Goal: Communication & Community: Ask a question

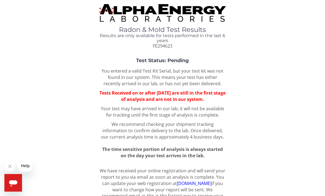
click at [297, 1] on div "Radon & Mold Test Results Results are only available for tests performed in the…" at bounding box center [162, 108] width 325 height 217
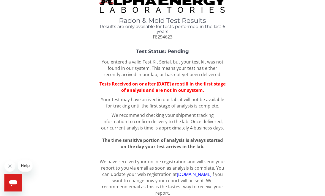
scroll to position [10, 0]
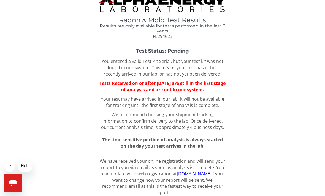
click at [18, 184] on div "Open messaging window" at bounding box center [13, 183] width 17 height 17
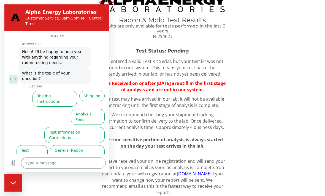
click at [39, 145] on button "Test Results" at bounding box center [32, 153] width 31 height 16
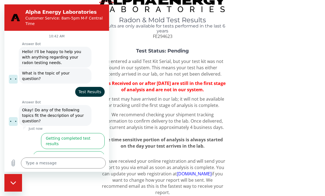
click at [91, 188] on button "I didn't get my test results" at bounding box center [77, 196] width 56 height 16
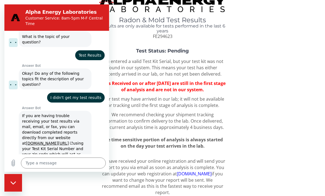
scroll to position [42, 0]
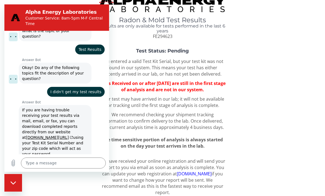
click at [85, 177] on button "No, I still need help" at bounding box center [82, 185] width 43 height 16
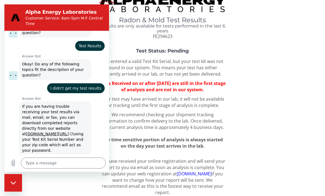
scroll to position [53, 0]
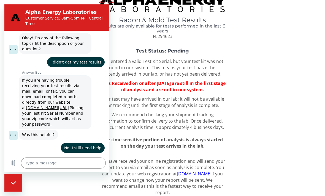
type textarea "x"
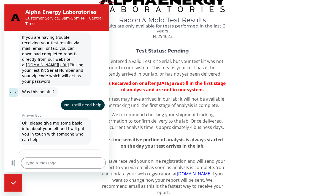
scroll to position [114, 0]
click at [80, 162] on input "Name" at bounding box center [61, 168] width 77 height 12
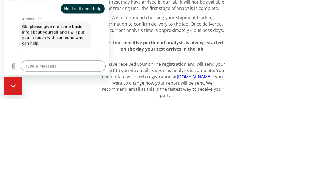
type input "Nicholas Barrett"
click at [92, 83] on span "Next" at bounding box center [90, 86] width 9 height 7
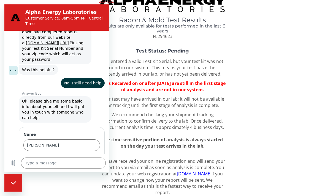
scroll to position [138, 0]
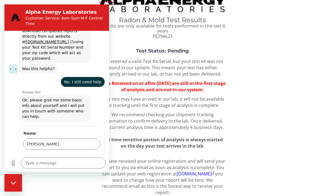
click at [68, 162] on input "Email" at bounding box center [61, 168] width 77 height 12
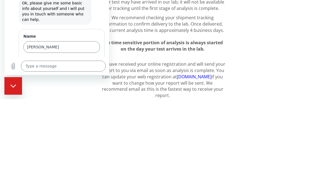
type input "Nbarrett74@gmail.com"
click at [89, 83] on span "Next" at bounding box center [90, 86] width 9 height 7
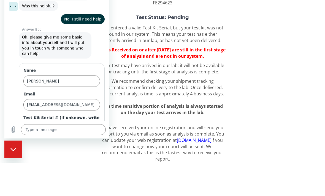
scroll to position [167, 0]
type input "Fe294623"
click at [94, 116] on label "Test Kit Serial # (if unknown, write 'none')" at bounding box center [61, 121] width 77 height 11
click at [94, 129] on input "Fe294623" at bounding box center [61, 135] width 77 height 12
click at [86, 129] on input "Fe294623" at bounding box center [61, 135] width 77 height 12
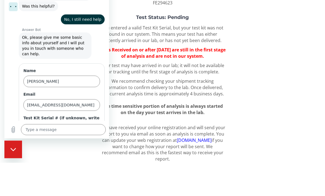
click at [91, 145] on button "Send" at bounding box center [90, 150] width 19 height 11
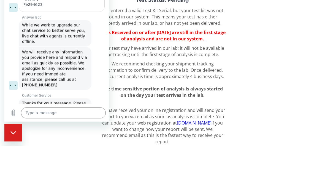
scroll to position [10, 0]
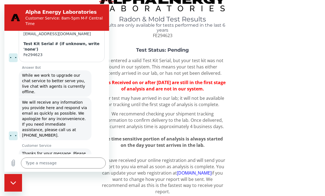
type textarea "x"
click at [72, 169] on textarea at bounding box center [63, 163] width 85 height 11
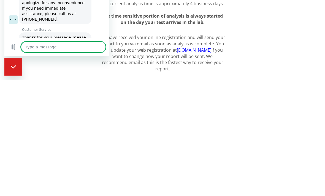
type textarea "K"
type textarea "x"
type textarea "M"
type textarea "x"
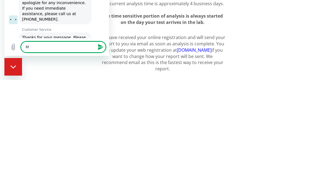
type textarea "My"
type textarea "x"
type textarea "M’y"
type textarea "x"
type textarea "M’y"
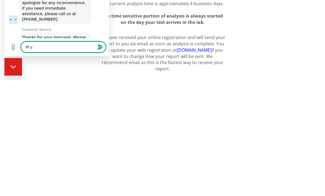
type textarea "x"
type textarea "M’y e"
type textarea "x"
type textarea "M’y er"
type textarea "x"
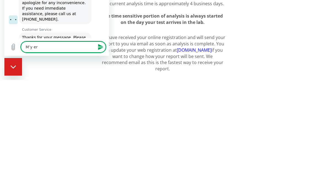
type textarea "M’y erp"
type textarea "x"
type textarea "M’y er"
type textarea "x"
type textarea "M’y e"
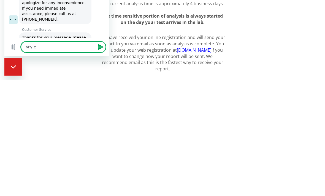
type textarea "x"
type textarea "M’y"
type textarea "x"
type textarea "M’y"
type textarea "x"
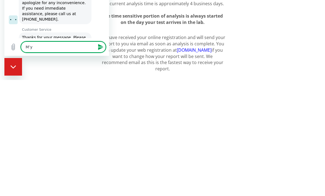
type textarea "M’"
type textarea "x"
type textarea "M"
type textarea "x"
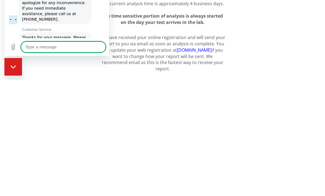
type textarea "M"
type textarea "x"
type textarea "My"
type textarea "x"
type textarea "My"
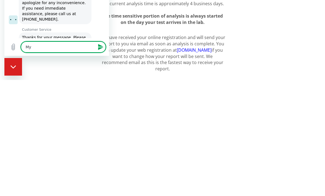
type textarea "x"
type textarea "My r"
type textarea "x"
type textarea "My ra"
type textarea "x"
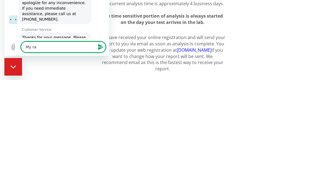
type textarea "My rad"
type textarea "x"
type textarea "My rado"
type textarea "x"
type textarea "My radon"
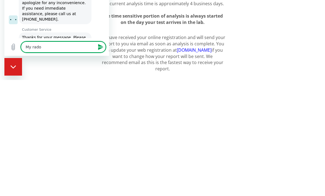
type textarea "x"
type textarea "My radon"
type textarea "x"
type textarea "My radon t"
type textarea "x"
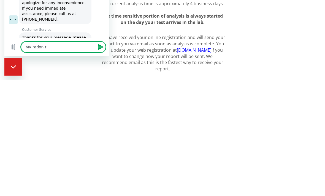
type textarea "My radon te"
type textarea "x"
type textarea "My radon tes"
type textarea "x"
type textarea "My radon test"
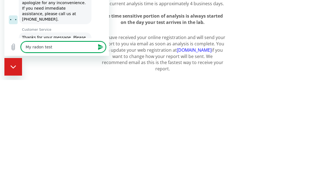
type textarea "x"
type textarea "My radon test"
type textarea "x"
type textarea "My radon test w"
type textarea "x"
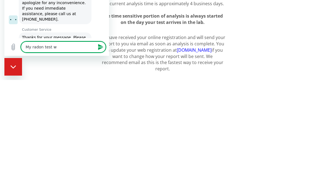
type textarea "My radon test wa"
type textarea "x"
type textarea "My radon test was"
type textarea "x"
type textarea "My radon test was"
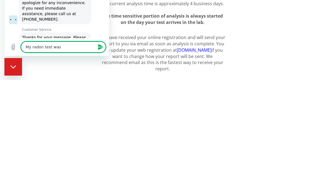
type textarea "x"
type textarea "My radon test was d"
type textarea "x"
type textarea "My radon test was de"
type textarea "x"
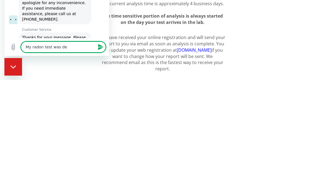
type textarea "My radon test was dei"
type textarea "x"
type textarea "My radon test was deiv"
type textarea "x"
type textarea "My radon test was deive"
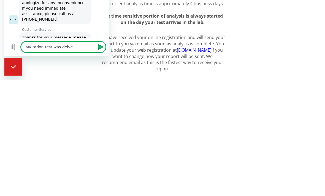
type textarea "x"
type textarea "My radon test was deiver"
type textarea "x"
type textarea "My radon test was deivere"
type textarea "x"
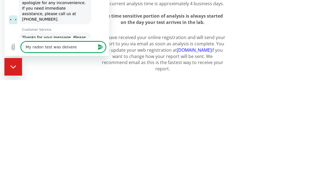
type textarea "My radon test was deivered"
type textarea "x"
type textarea "My radon test was deivere"
type textarea "x"
type textarea "My radon test was deiver"
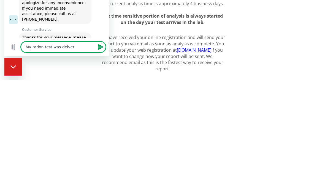
type textarea "x"
type textarea "My radon test was deive"
type textarea "x"
type textarea "My radon test was deiv"
type textarea "x"
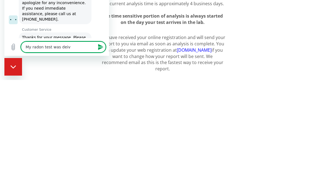
type textarea "My radon test was dei"
type textarea "x"
type textarea "My radon test was de"
type textarea "x"
type textarea "My radon test was d"
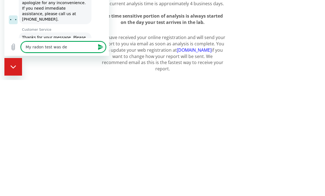
type textarea "x"
type textarea "My radon test was"
type textarea "x"
type textarea "My radon test was s"
type textarea "x"
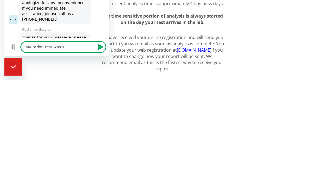
type textarea "My radon test was sw"
type textarea "x"
type textarea "My radon test was s"
type textarea "x"
type textarea "My radon test was"
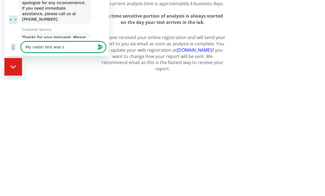
type textarea "x"
type textarea "My radon test was d"
type textarea "x"
type textarea "My radon test was de"
type textarea "x"
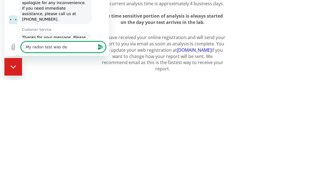
type textarea "My radon test was del"
type textarea "x"
type textarea "My radon test was deli"
type textarea "x"
type textarea "My radon test was deliv"
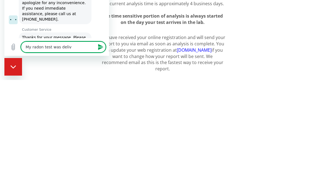
type textarea "x"
type textarea "My radon test was delive"
type textarea "x"
type textarea "My radon test was deliver"
type textarea "x"
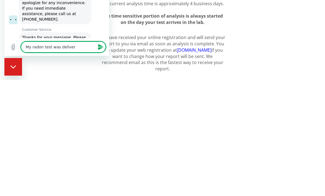
type textarea "My radon test was delivere"
type textarea "x"
type textarea "My radon test was delivered"
type textarea "x"
type textarea "My radon test was delivered"
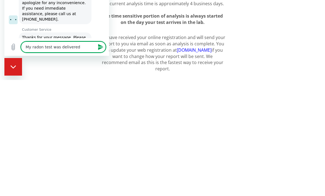
type textarea "x"
type textarea "My radon test was delivered t"
type textarea "x"
type textarea "My radon test was delivered to"
type textarea "x"
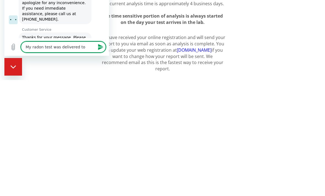
type textarea "My radon test was delivered tob"
type textarea "x"
type textarea "My radon test was delivered to"
type textarea "x"
type textarea "My radon test was delivered to"
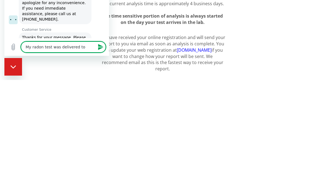
type textarea "x"
type textarea "My radon test was delivered to W"
type textarea "x"
type textarea "My radon test was delivered to We"
type textarea "x"
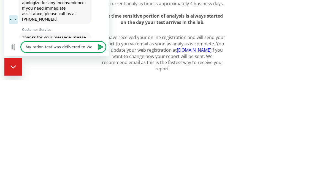
type textarea "My radon test was delivered to Wel"
type textarea "x"
type textarea "My radon test was delivered to Well"
type textarea "x"
type textarea "My radon test was delivered to Wella"
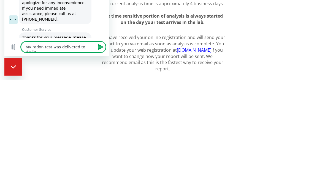
type textarea "x"
type textarea "My radon test was delivered to Wellan"
type textarea "x"
type textarea "My radon test was delivered to Welland"
type textarea "x"
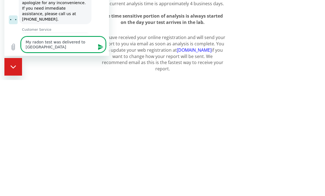
type textarea "My radon test was delivered to Welland"
type textarea "x"
type textarea "My radon test was delivered to Welland o"
type textarea "x"
type textarea "My radon test was delivered to Welland on"
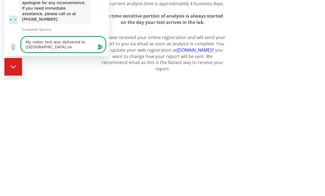
type textarea "x"
type textarea "My radon test was delivered to Welland on"
type textarea "x"
type textarea "My radon test was delivered to Welland on s"
type textarea "x"
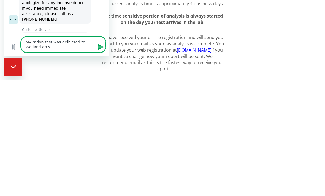
type textarea "My radon test was delivered to Welland on se"
type textarea "x"
type textarea "My radon test was delivered to Welland on sep"
type textarea "x"
type textarea "My radon test was delivered to Welland on sept"
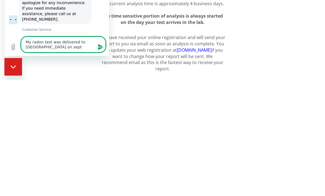
type textarea "x"
type textarea "My radon test was delivered to Welland on sept"
type textarea "x"
type textarea "My radon test was delivered to Welland on sept 1"
type textarea "x"
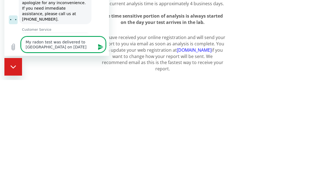
type textarea "My radon test was delivered to Welland on sept 12"
type textarea "x"
type textarea "My radon test was delivered to Welland on sept 12"
type textarea "x"
type textarea "My radon test was delivered to Welland on sept 12 b"
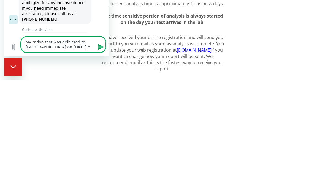
type textarea "x"
type textarea "My radon test was delivered to Welland on sept 12"
type textarea "x"
type textarea "My radon test was delivered to Welland on sept 12 v"
type textarea "x"
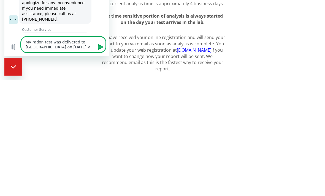
type textarea "My radon test was delivered to Welland on sept 12 vi"
type textarea "x"
type textarea "My radon test was delivered to Welland on sept 12 via"
type textarea "x"
type textarea "My radon test was delivered to Welland on sept 12 via"
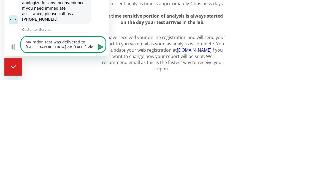
type textarea "x"
type textarea "My radon test was delivered to Welland on sept 12 via c"
type textarea "x"
type textarea "My radon test was delivered to Welland on sept 12 via ca"
type textarea "x"
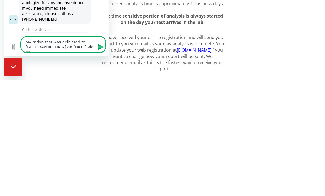
type textarea "My radon test was delivered to Welland on sept 12 via can"
type textarea "x"
type textarea "My radon test was delivered to Welland on sept 12 via Canada"
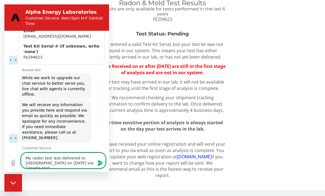
scroll to position [268, 0]
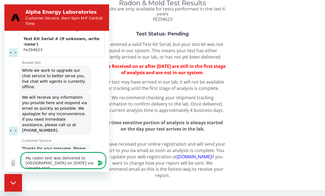
click at [99, 166] on icon "Send message" at bounding box center [100, 163] width 5 height 6
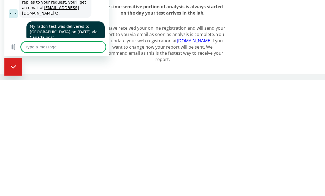
scroll to position [333, 0]
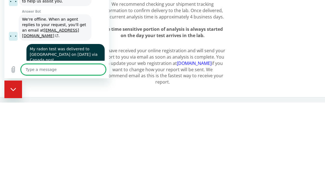
click at [91, 75] on textarea at bounding box center [63, 69] width 85 height 11
click at [74, 75] on textarea "Tracking number" at bounding box center [63, 69] width 85 height 11
click at [76, 75] on textarea "Tracking number" at bounding box center [63, 69] width 85 height 11
click at [75, 75] on textarea "Tracking number" at bounding box center [63, 69] width 85 height 11
paste textarea "0105867490080295"
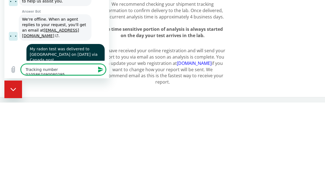
click at [100, 73] on icon "Send message" at bounding box center [100, 69] width 7 height 7
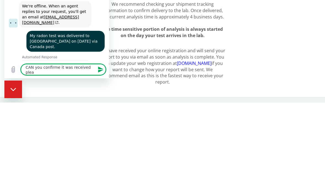
scroll to position [0, 0]
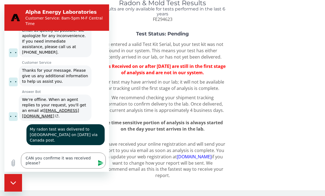
click at [54, 169] on textarea "CAN you confirme it was received please?" at bounding box center [63, 161] width 85 height 16
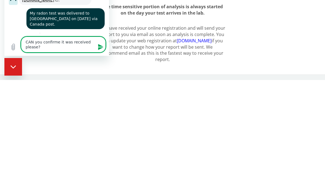
click at [54, 53] on textarea "CAN you confirme it was received please?" at bounding box center [63, 45] width 85 height 16
click at [99, 50] on icon "Send message" at bounding box center [100, 47] width 7 height 7
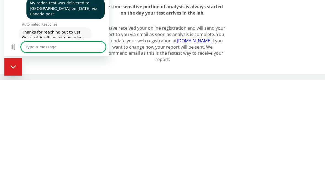
scroll to position [357, 0]
